Goal: Transaction & Acquisition: Purchase product/service

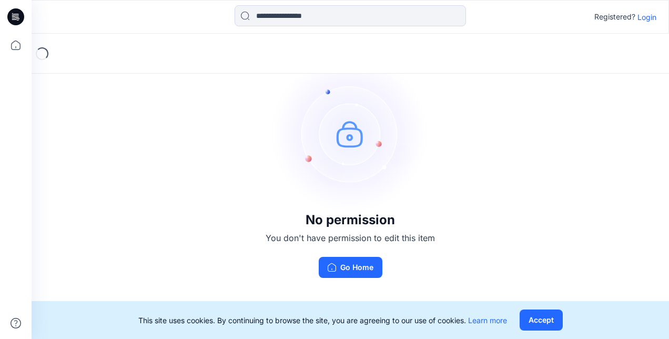
click at [649, 17] on p "Login" at bounding box center [647, 17] width 19 height 11
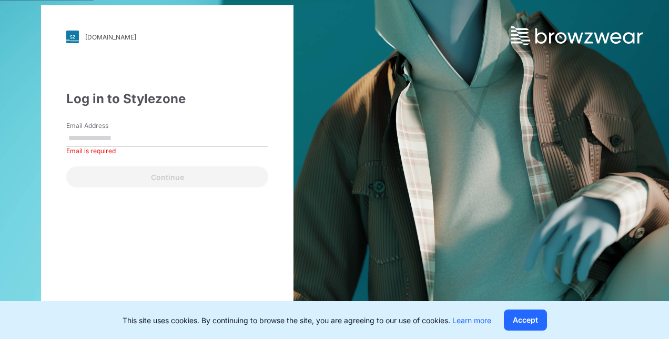
click at [128, 140] on input "Email Address" at bounding box center [167, 138] width 202 height 16
type input "**********"
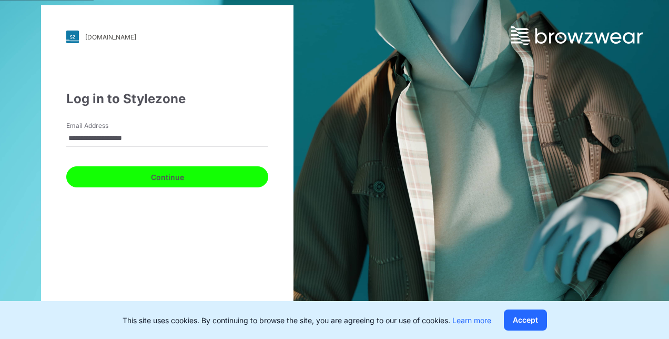
click at [107, 176] on button "Continue" at bounding box center [167, 176] width 202 height 21
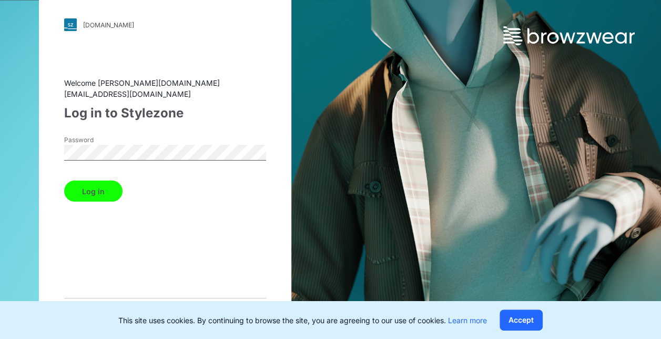
click at [64, 180] on button "Log in" at bounding box center [93, 190] width 58 height 21
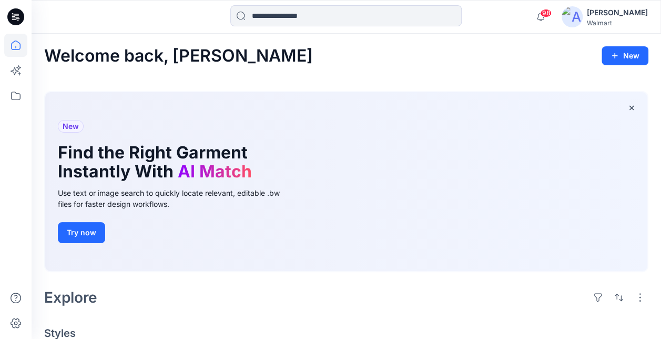
scroll to position [263, 0]
